Goal: Transaction & Acquisition: Purchase product/service

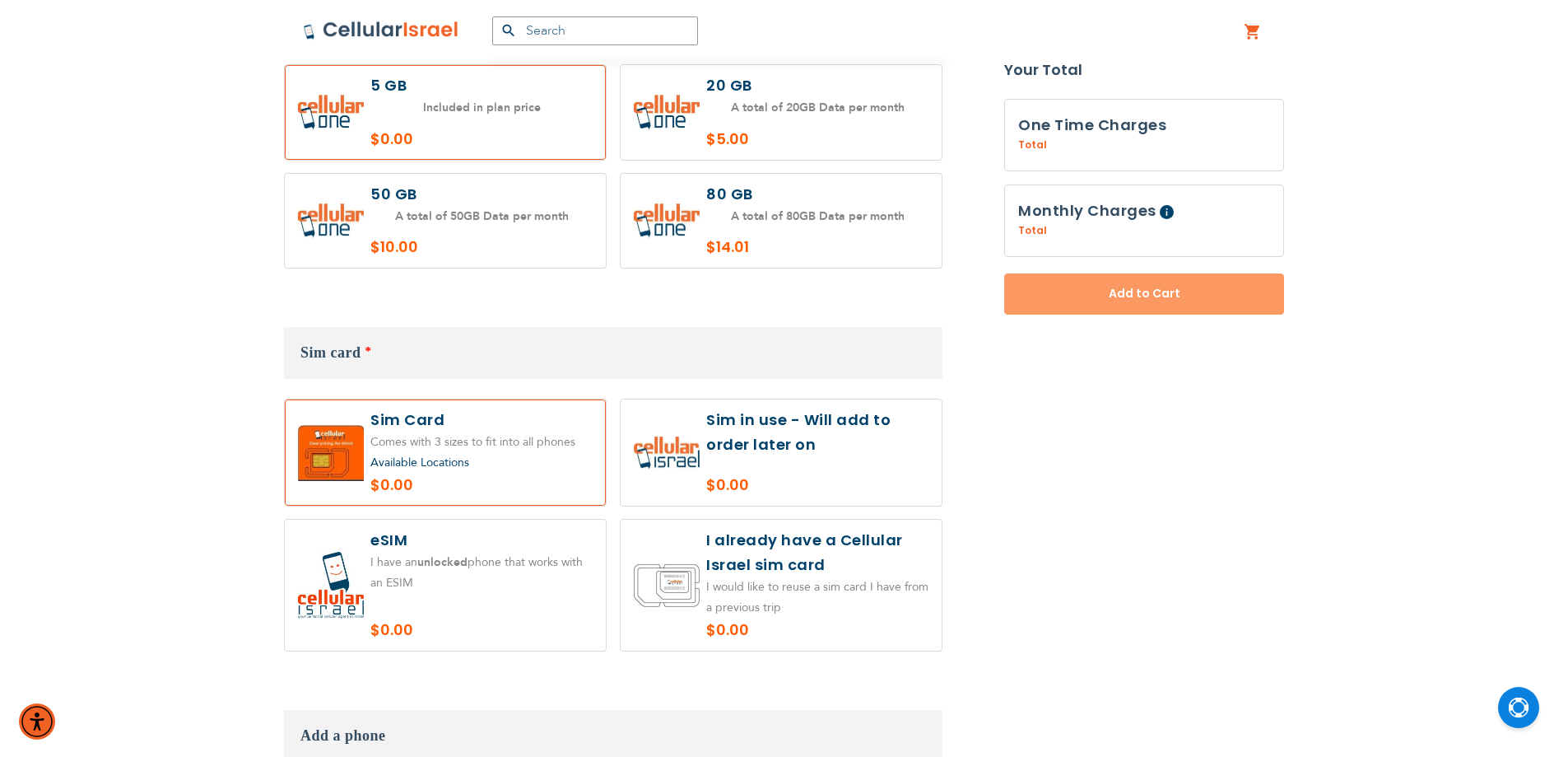
scroll to position [1746, 0]
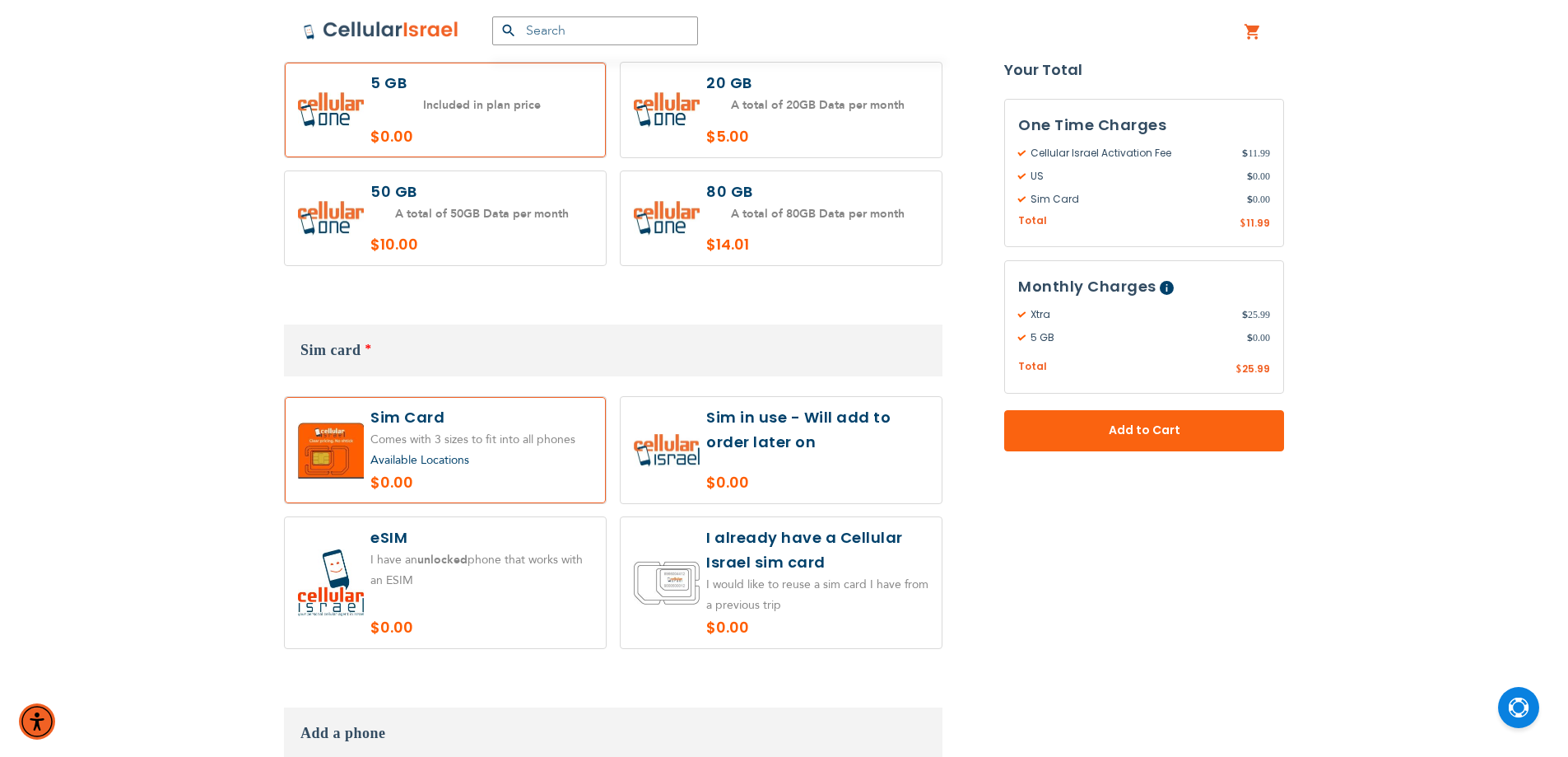
click at [739, 551] on label at bounding box center [780, 583] width 321 height 131
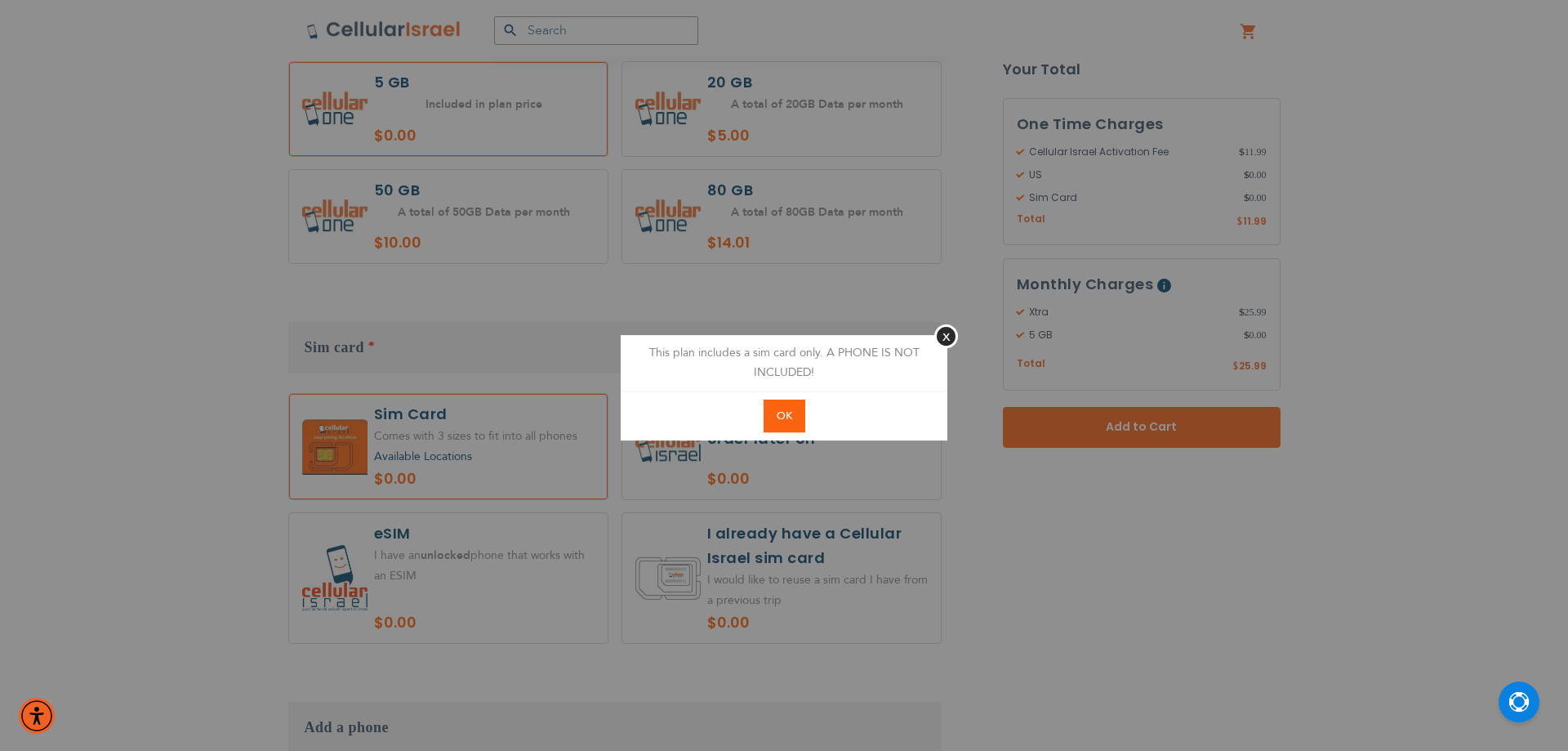
click at [792, 404] on button "OK" at bounding box center [784, 416] width 42 height 33
radio input "true"
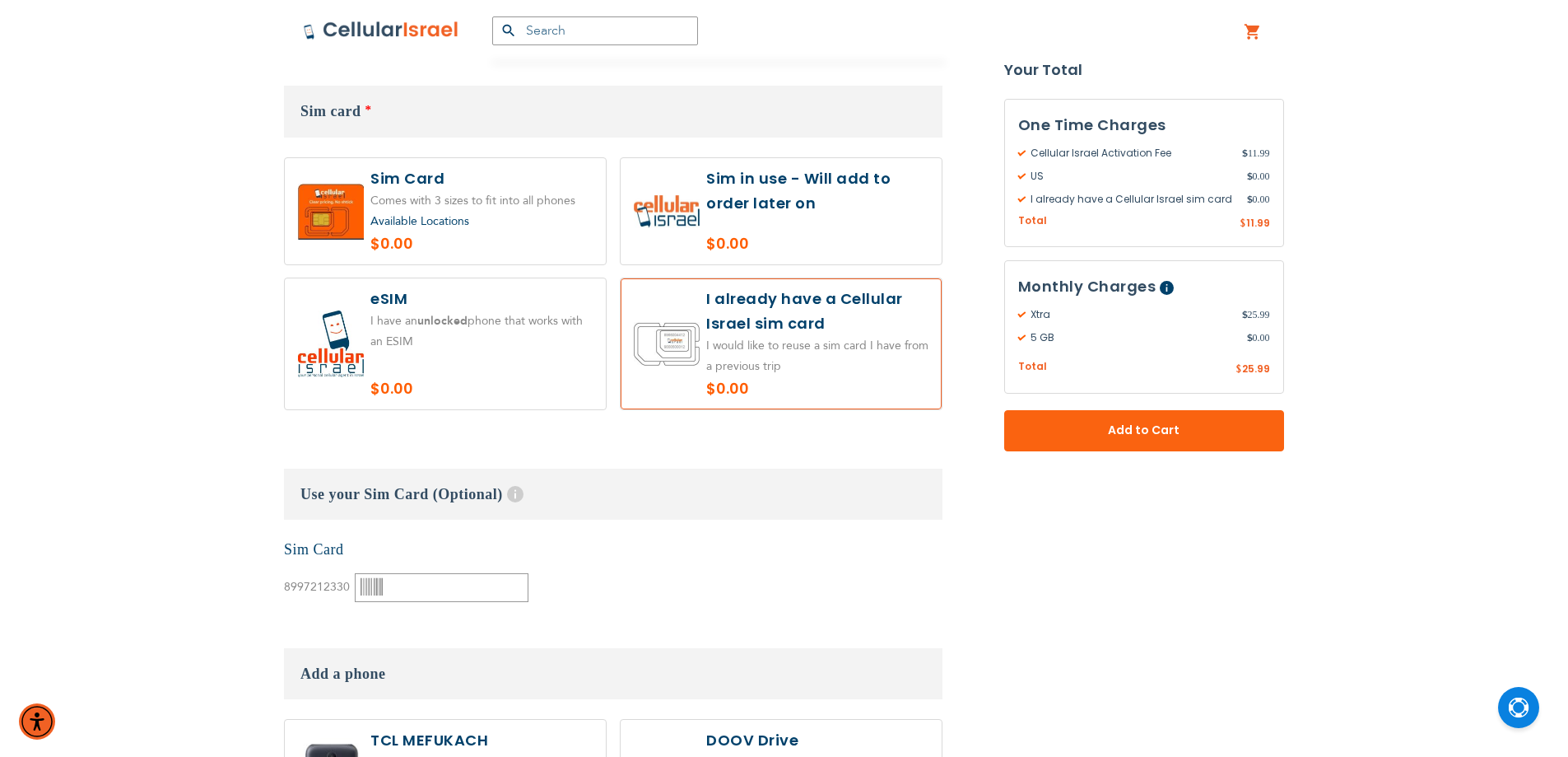
scroll to position [2020, 0]
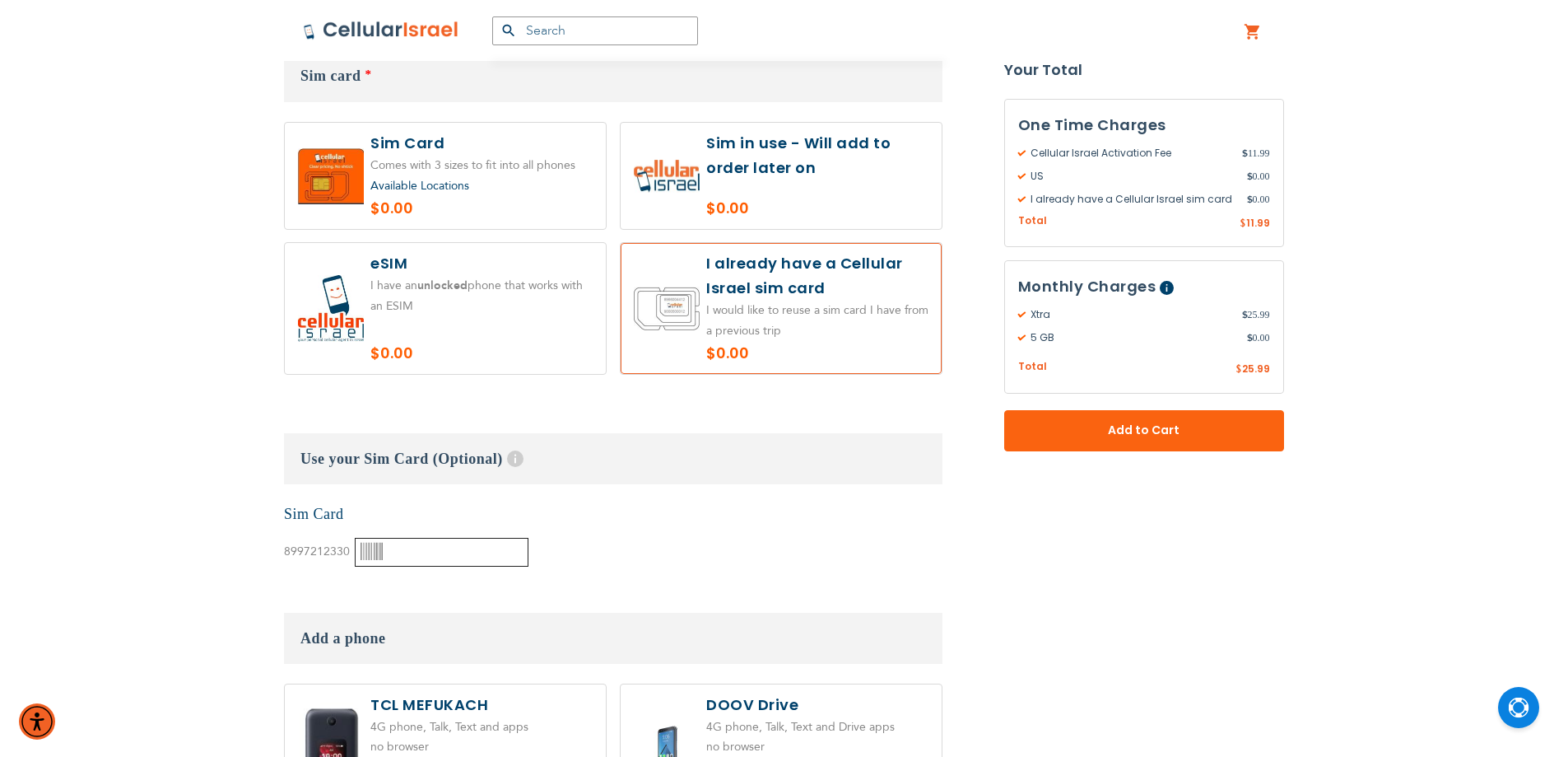
click at [453, 541] on input "text" at bounding box center [442, 551] width 174 height 29
paste input "00393464"
click at [610, 534] on div "None Sim Card 8997212330" at bounding box center [614, 534] width 659 height 63
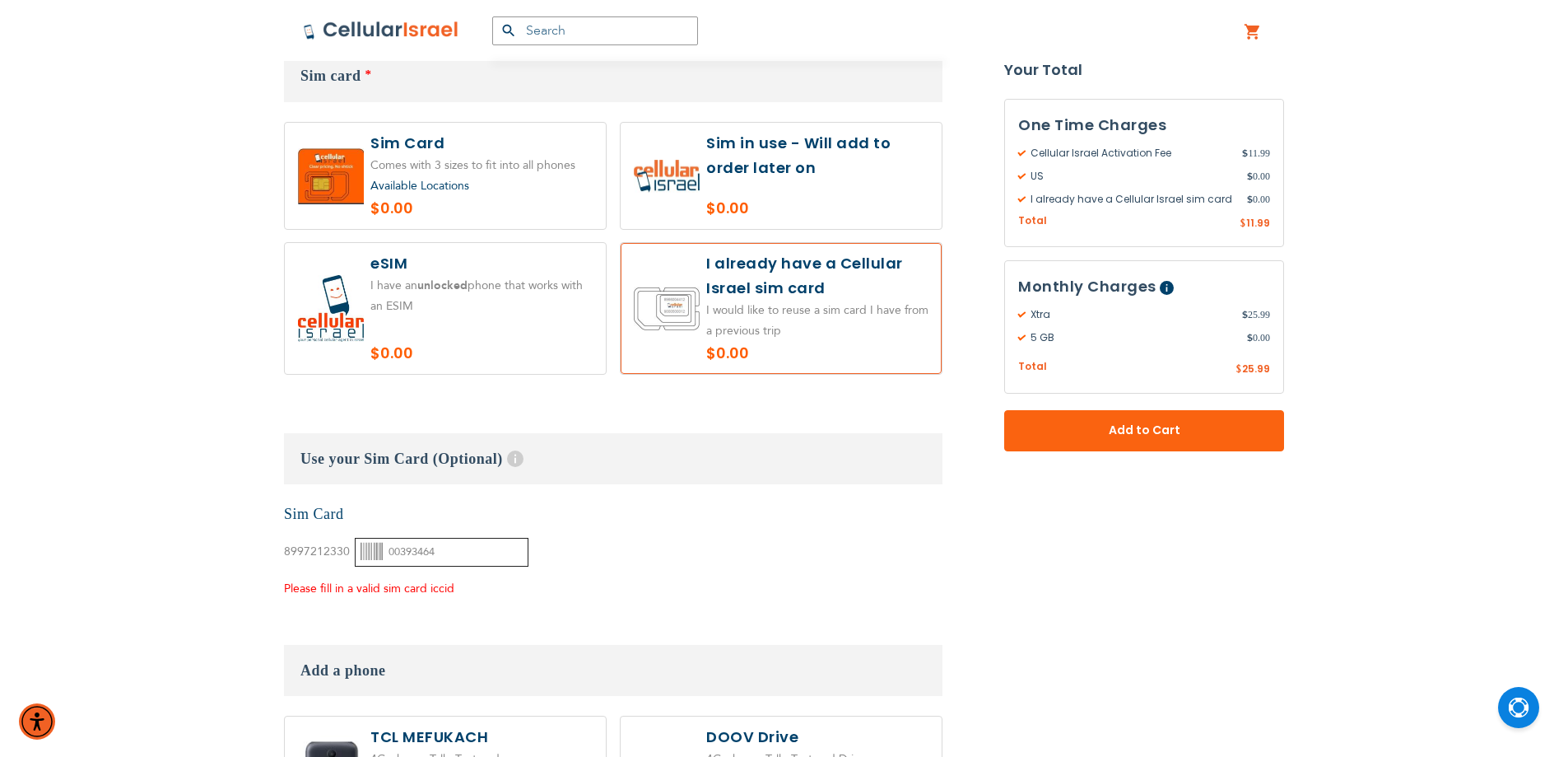
click at [396, 537] on input "00393464" at bounding box center [442, 551] width 174 height 29
type input "000393464"
click at [732, 449] on h3 "Use your Sim Card (Optional) Help Have an old Cellular Israel SIM card? Most [P…" at bounding box center [614, 459] width 659 height 51
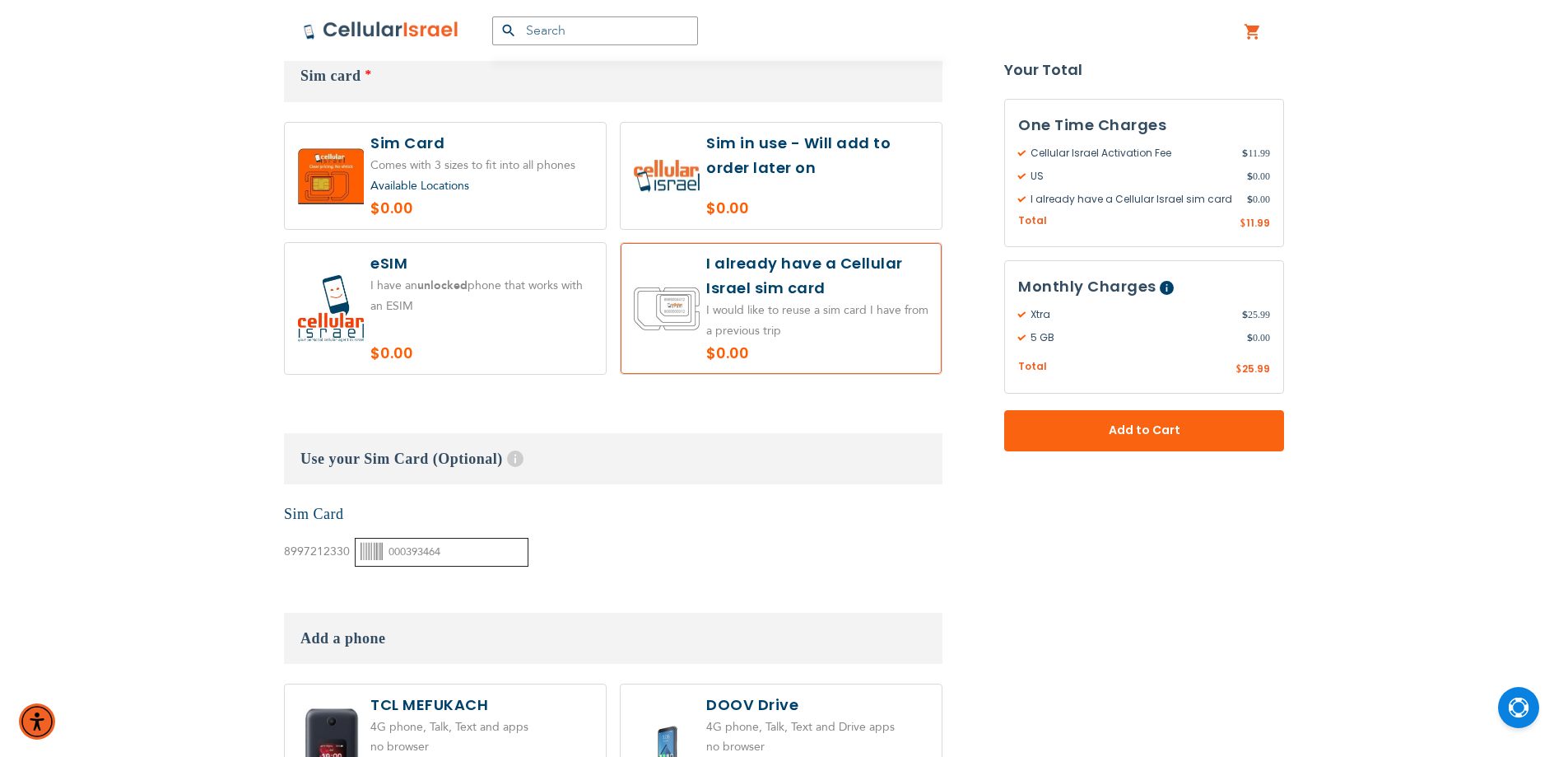
click at [464, 537] on input "000393464" at bounding box center [442, 551] width 174 height 29
click at [407, 540] on input "000393464" at bounding box center [442, 551] width 174 height 29
click at [606, 503] on div "None Sim Card 8997212330" at bounding box center [614, 534] width 659 height 63
click at [437, 537] on input "000393464" at bounding box center [442, 551] width 174 height 29
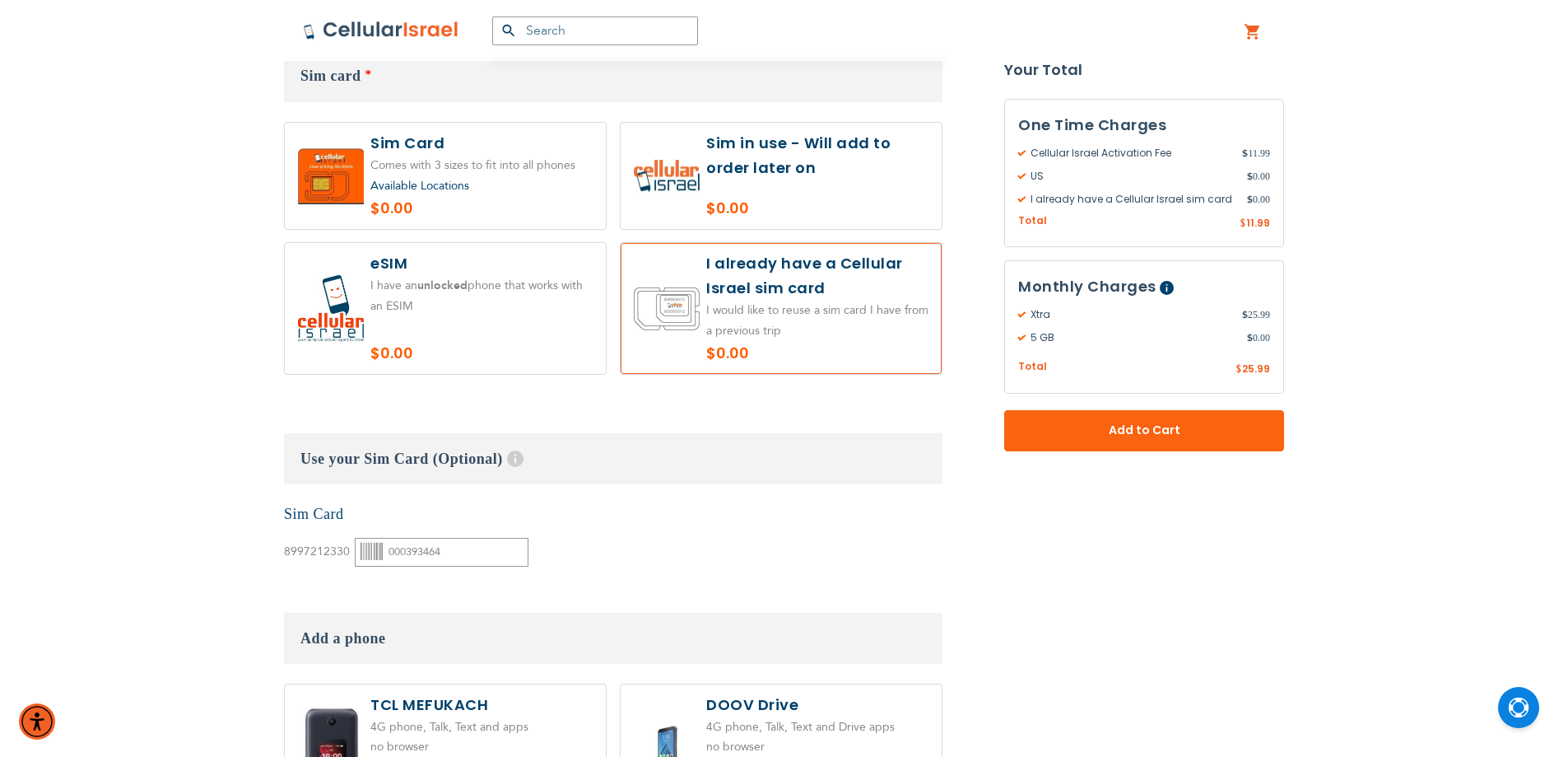
click at [537, 525] on div "None Sim Card 8997212330" at bounding box center [614, 534] width 659 height 63
click at [507, 537] on input "000393464" at bounding box center [442, 551] width 174 height 29
click at [506, 537] on input "000393464" at bounding box center [442, 551] width 174 height 29
